Goal: Transaction & Acquisition: Purchase product/service

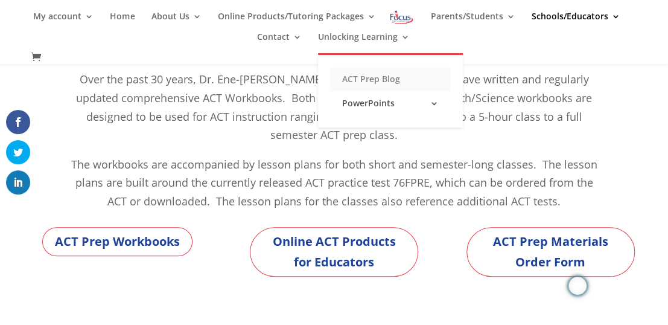
scroll to position [178, 0]
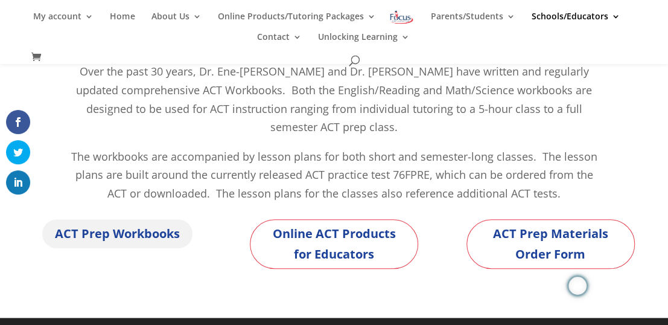
click at [147, 236] on link "ACT Prep Workbooks" at bounding box center [117, 233] width 150 height 29
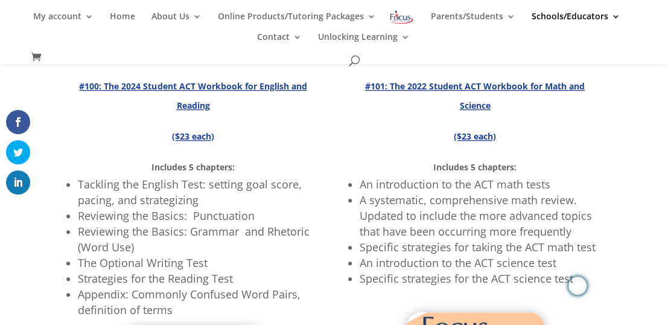
scroll to position [338, 0]
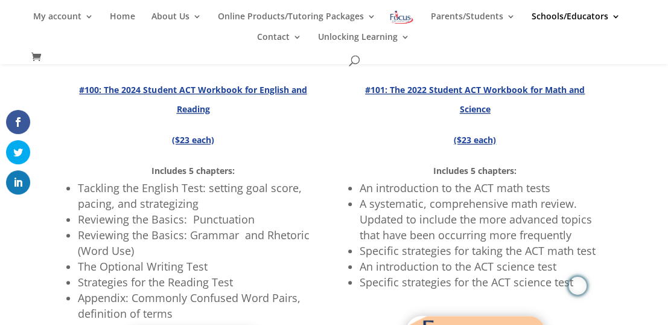
click at [198, 95] on strong "#100: The 2024 Student ACT Workbook for English and Reading" at bounding box center [193, 99] width 228 height 31
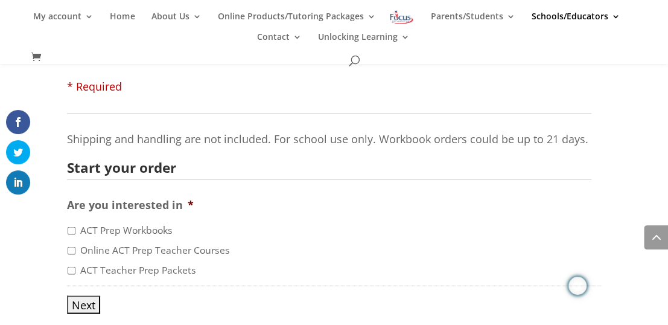
scroll to position [955, 0]
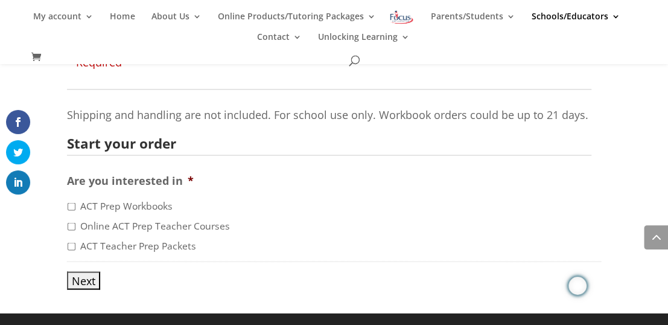
click at [74, 204] on input "ACT Prep Workbooks" at bounding box center [72, 206] width 8 height 8
checkbox input "true"
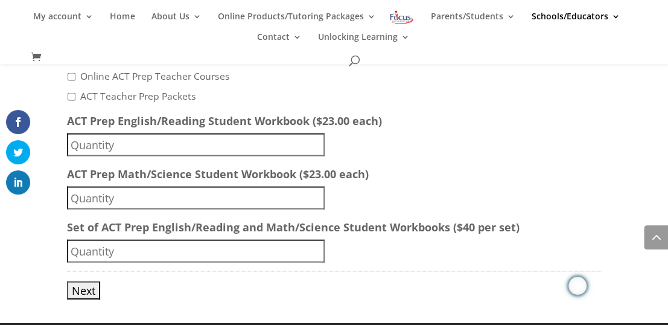
scroll to position [1077, 0]
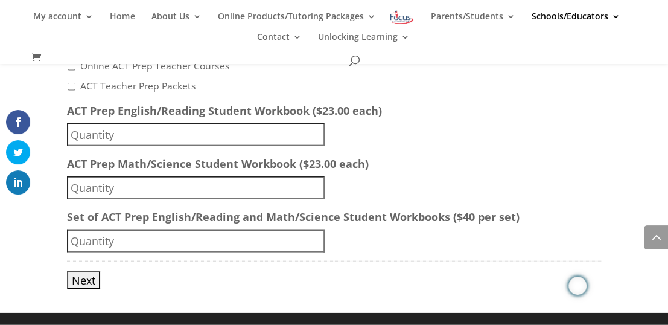
drag, startPoint x: 295, startPoint y: 125, endPoint x: 310, endPoint y: 130, distance: 16.4
click at [303, 130] on input "ACT Prep English/Reading Student Workbook ($23.00 each)" at bounding box center [196, 134] width 258 height 23
click at [321, 129] on input "ACT Prep English/Reading Student Workbook ($23.00 each)" at bounding box center [196, 134] width 258 height 23
click at [318, 129] on input "1" at bounding box center [196, 134] width 258 height 23
type input "2"
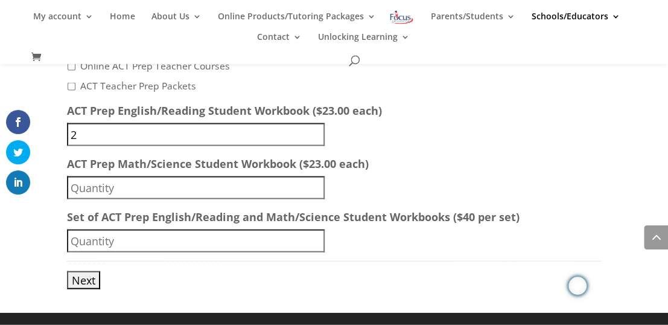
click at [318, 129] on input "2" at bounding box center [196, 134] width 258 height 23
drag, startPoint x: 152, startPoint y: 279, endPoint x: 17, endPoint y: 272, distance: 135.4
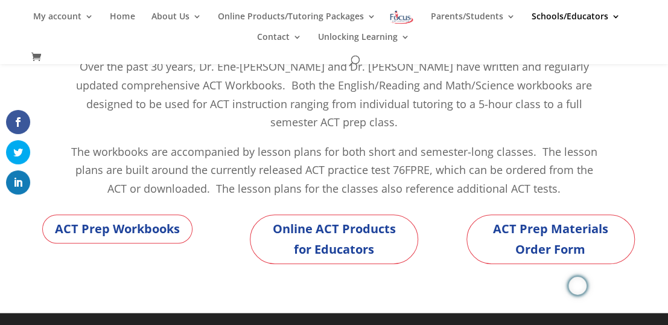
scroll to position [143, 0]
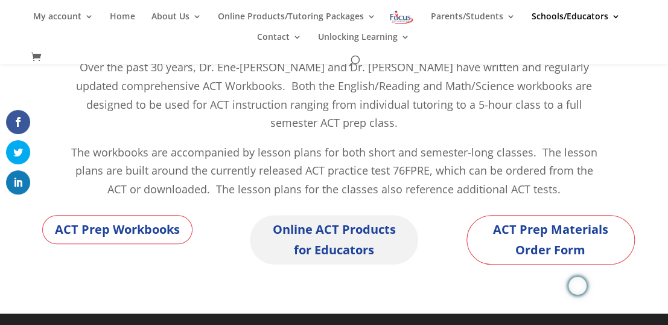
click at [360, 249] on link "Online ACT Products for Educators" at bounding box center [334, 240] width 168 height 50
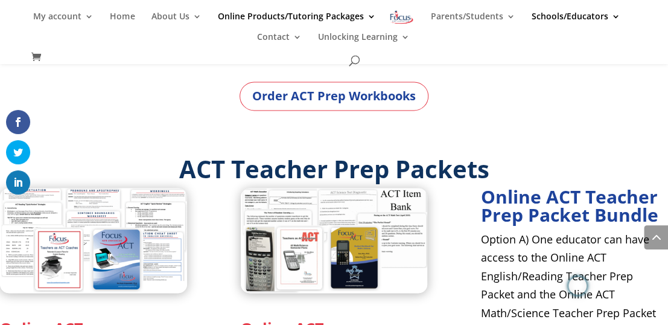
scroll to position [674, 0]
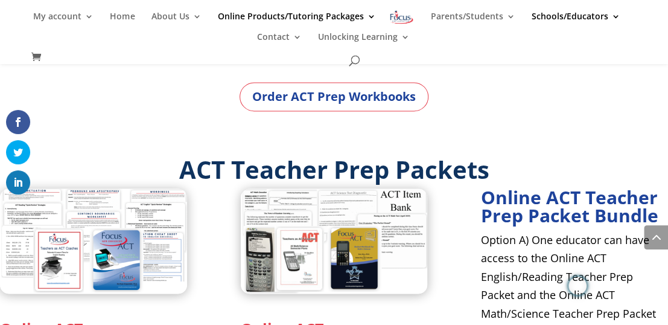
click at [124, 232] on img at bounding box center [93, 241] width 187 height 106
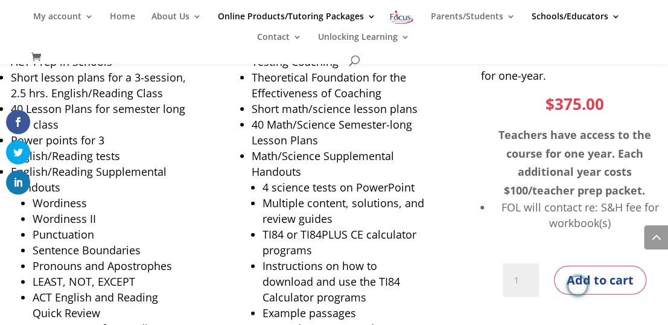
scroll to position [1071, 0]
